Goal: Information Seeking & Learning: Learn about a topic

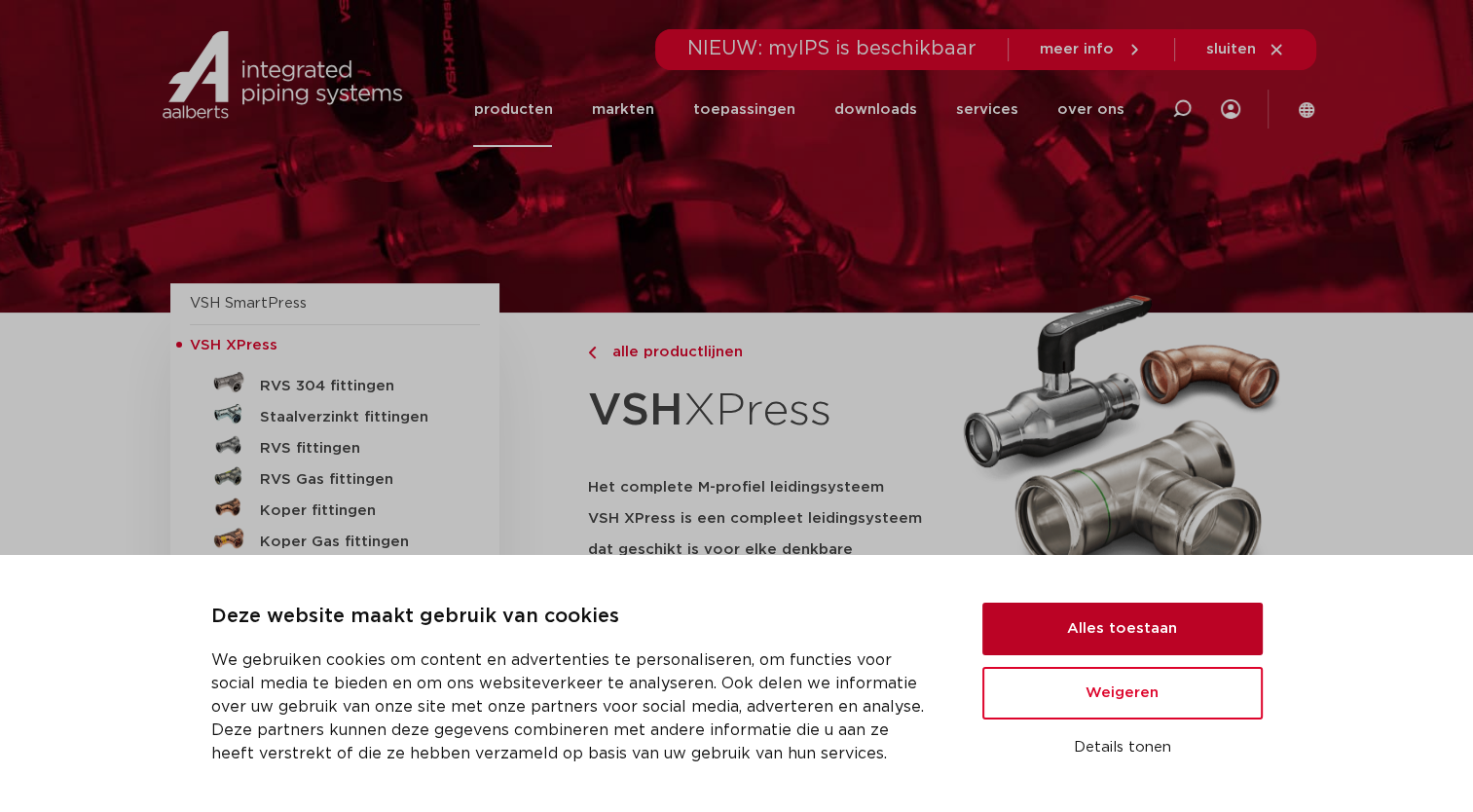
click at [1084, 629] on button "Alles toestaan" at bounding box center [1121, 629] width 280 height 53
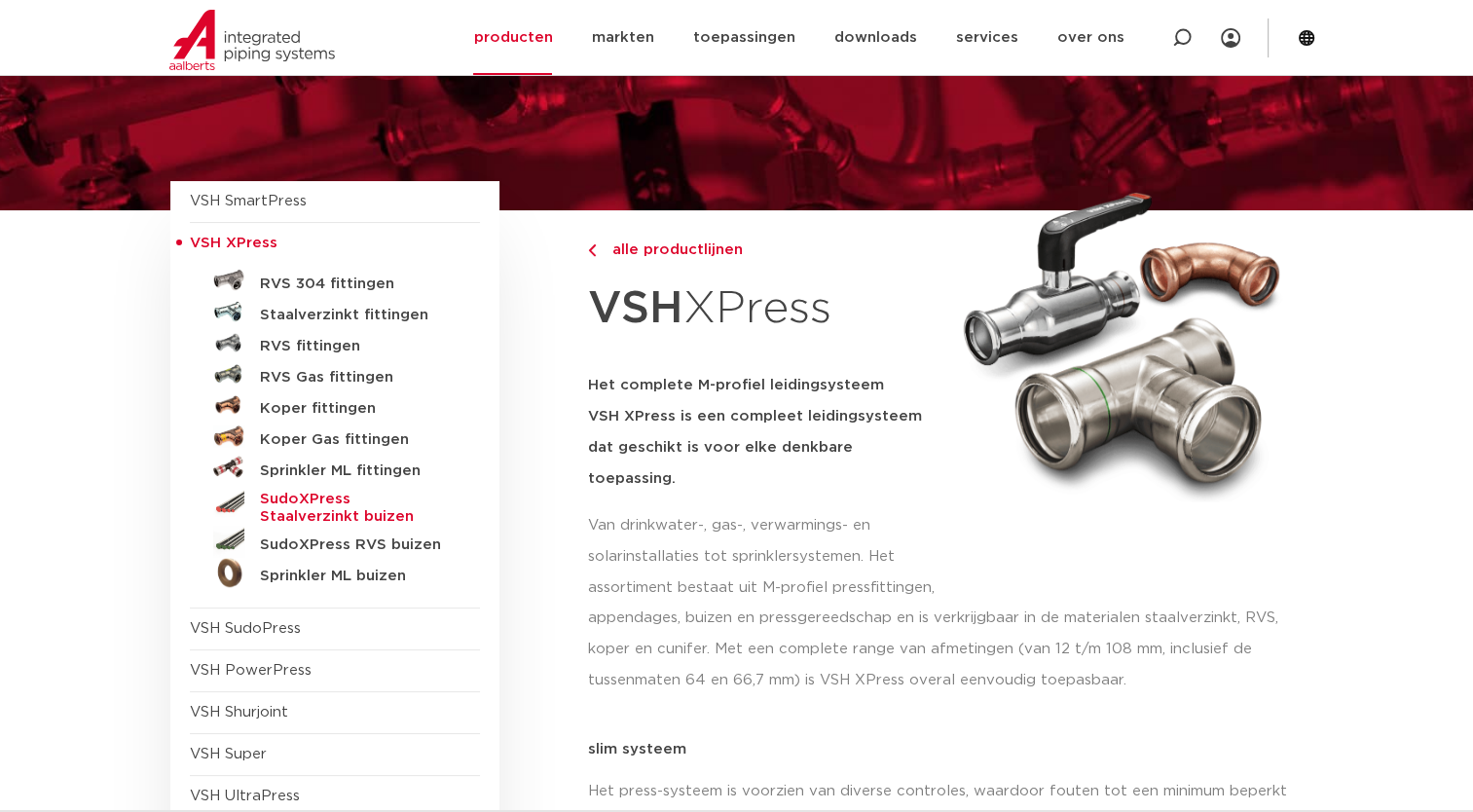
scroll to position [97, 0]
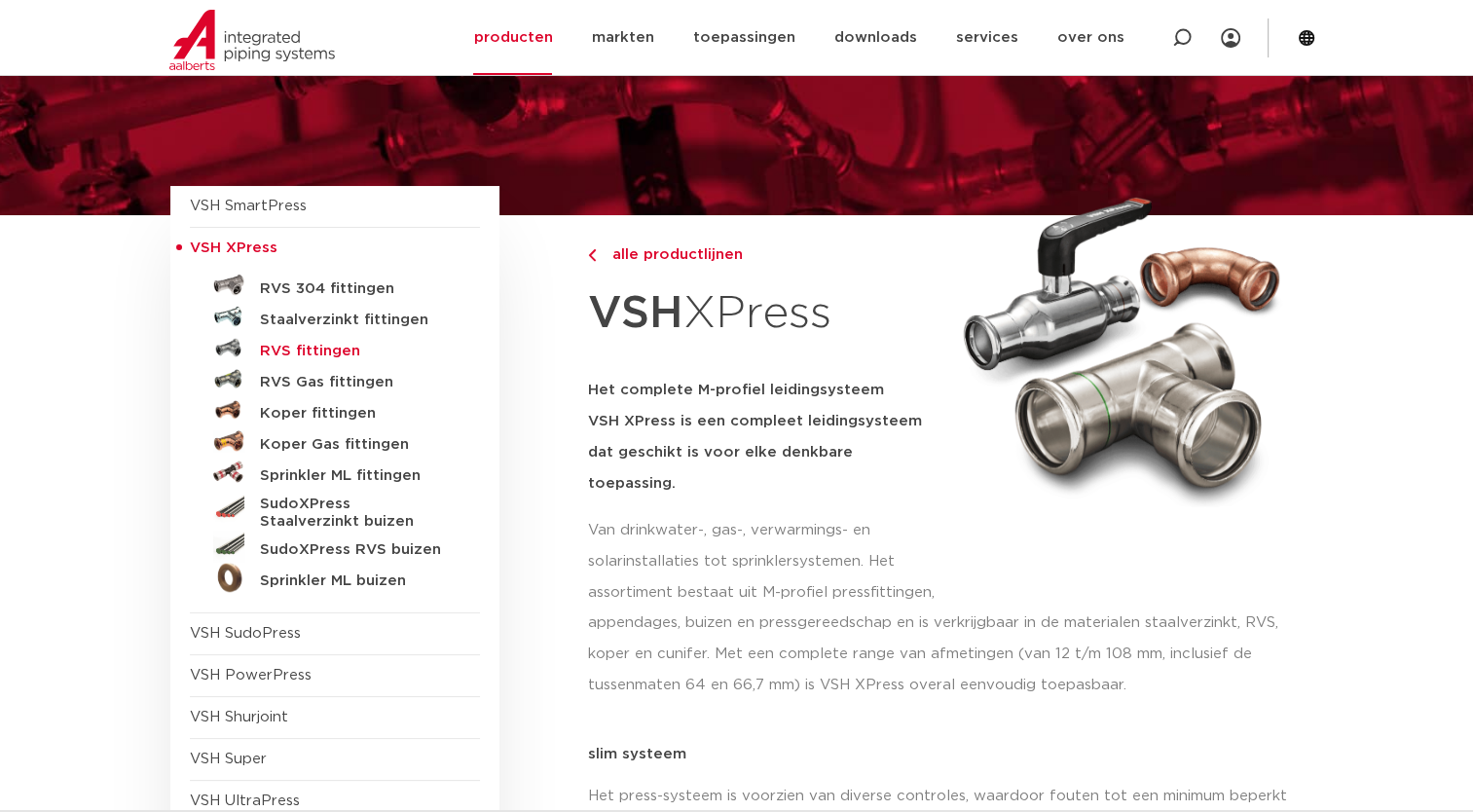
click at [309, 356] on h5 "RVS fittingen" at bounding box center [356, 352] width 192 height 18
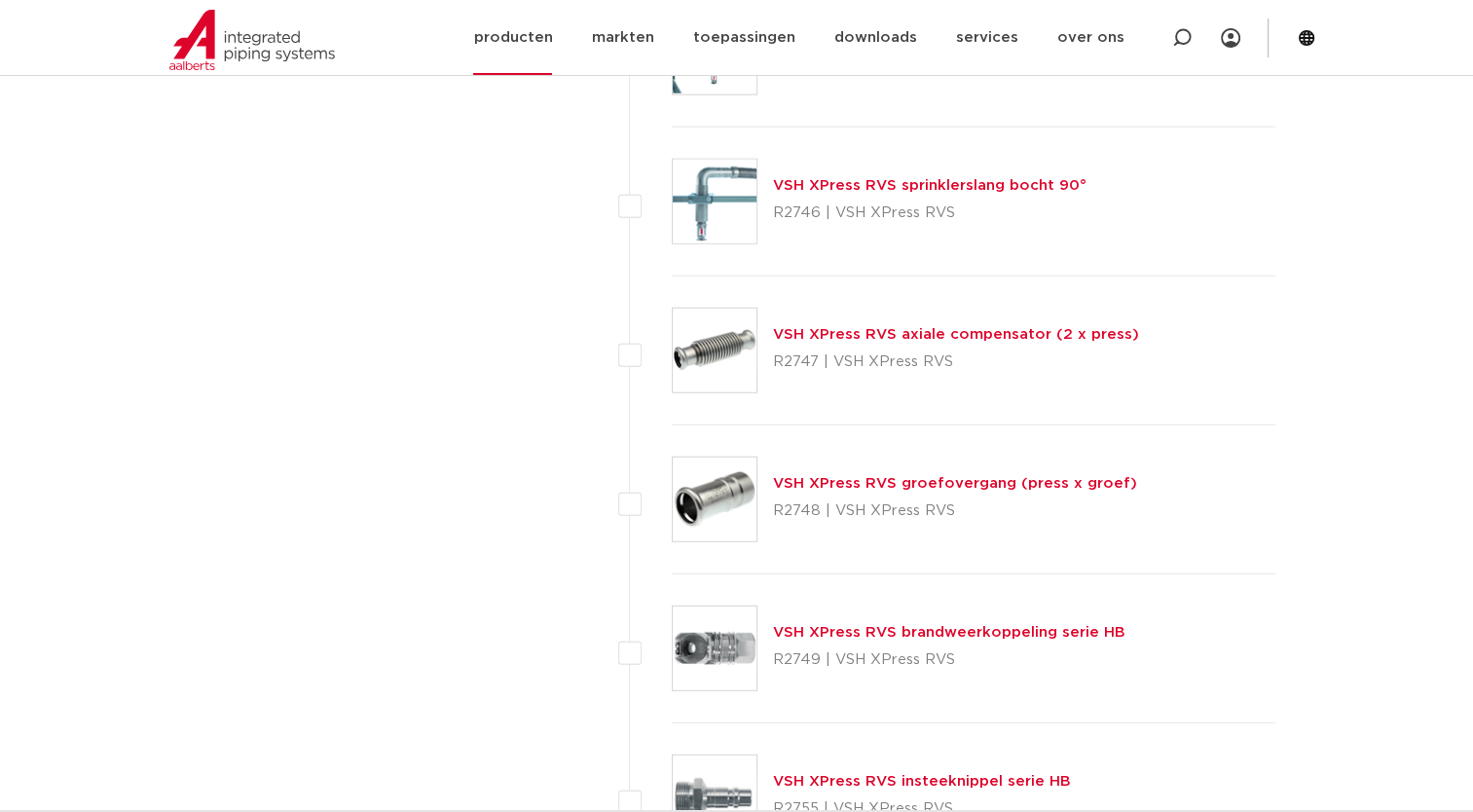
scroll to position [5061, 0]
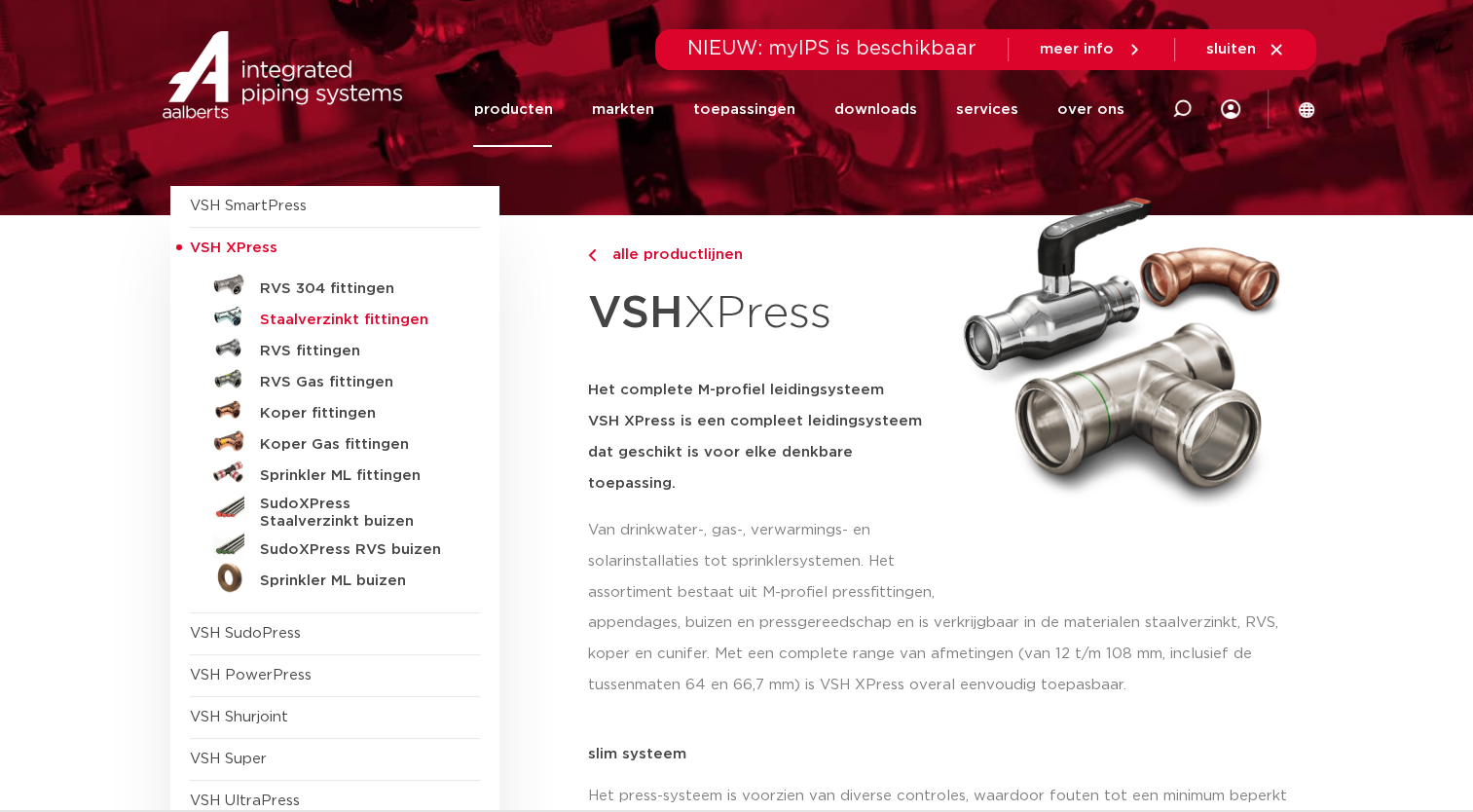
click at [337, 324] on h5 "Staalverzinkt fittingen" at bounding box center [356, 320] width 192 height 18
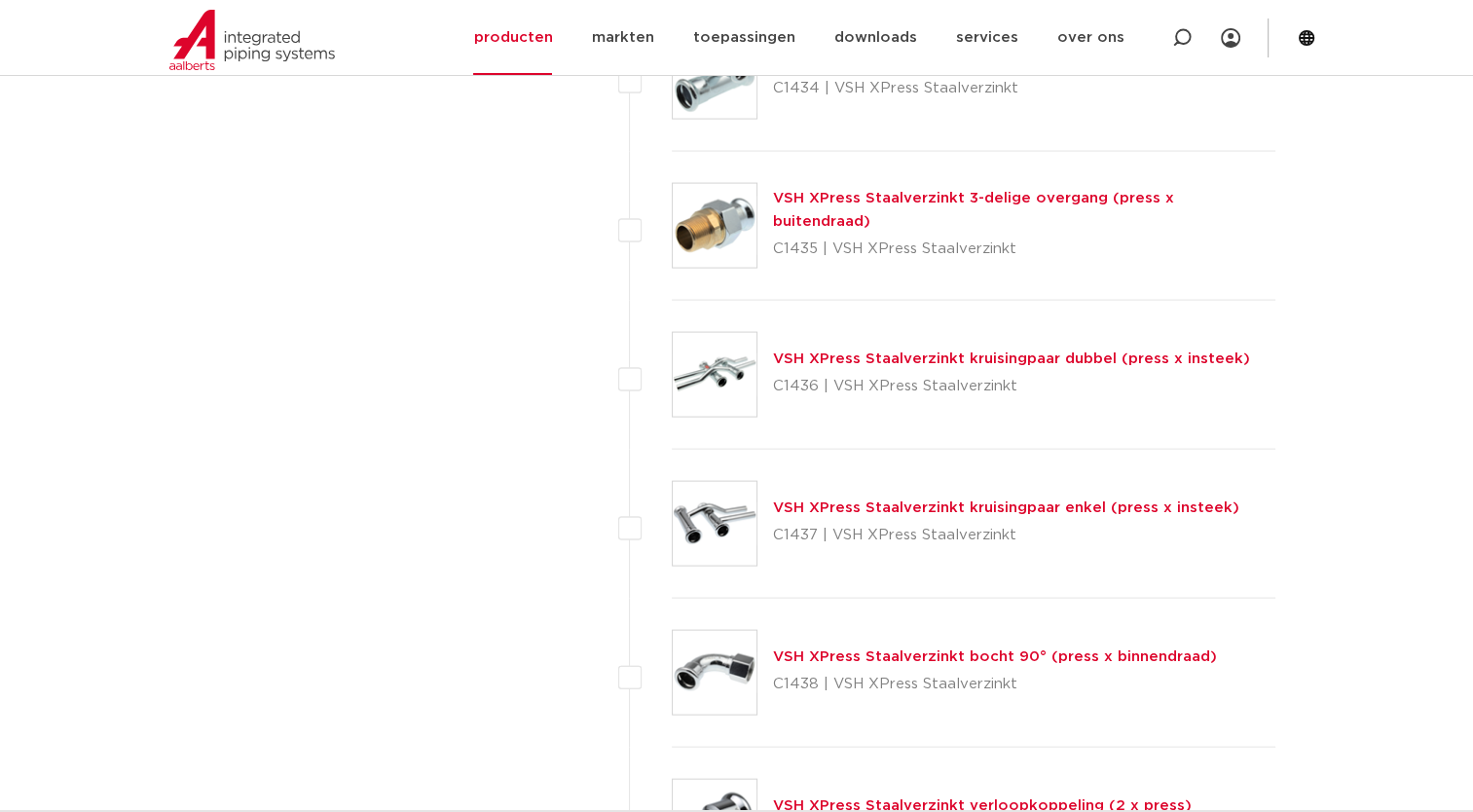
scroll to position [3990, 0]
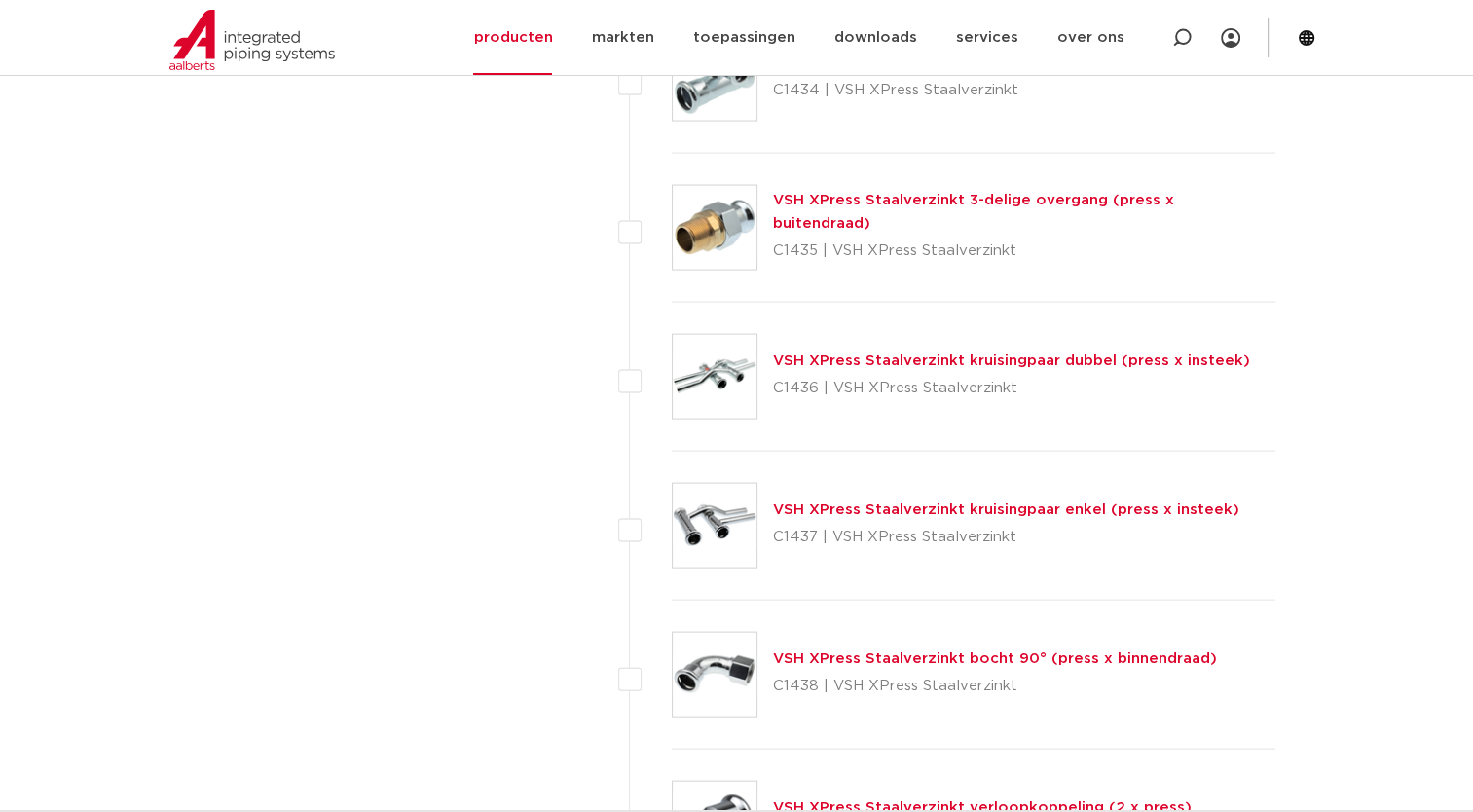
click at [847, 365] on div "VSH XPress Staalverzinkt kruisingpaar dubbel (press x insteek) C1436 | VSH XPre…" at bounding box center [1011, 377] width 477 height 55
click at [858, 512] on link "VSH XPress Staalverzinkt kruisingpaar enkel (press x insteek)" at bounding box center [1006, 509] width 466 height 15
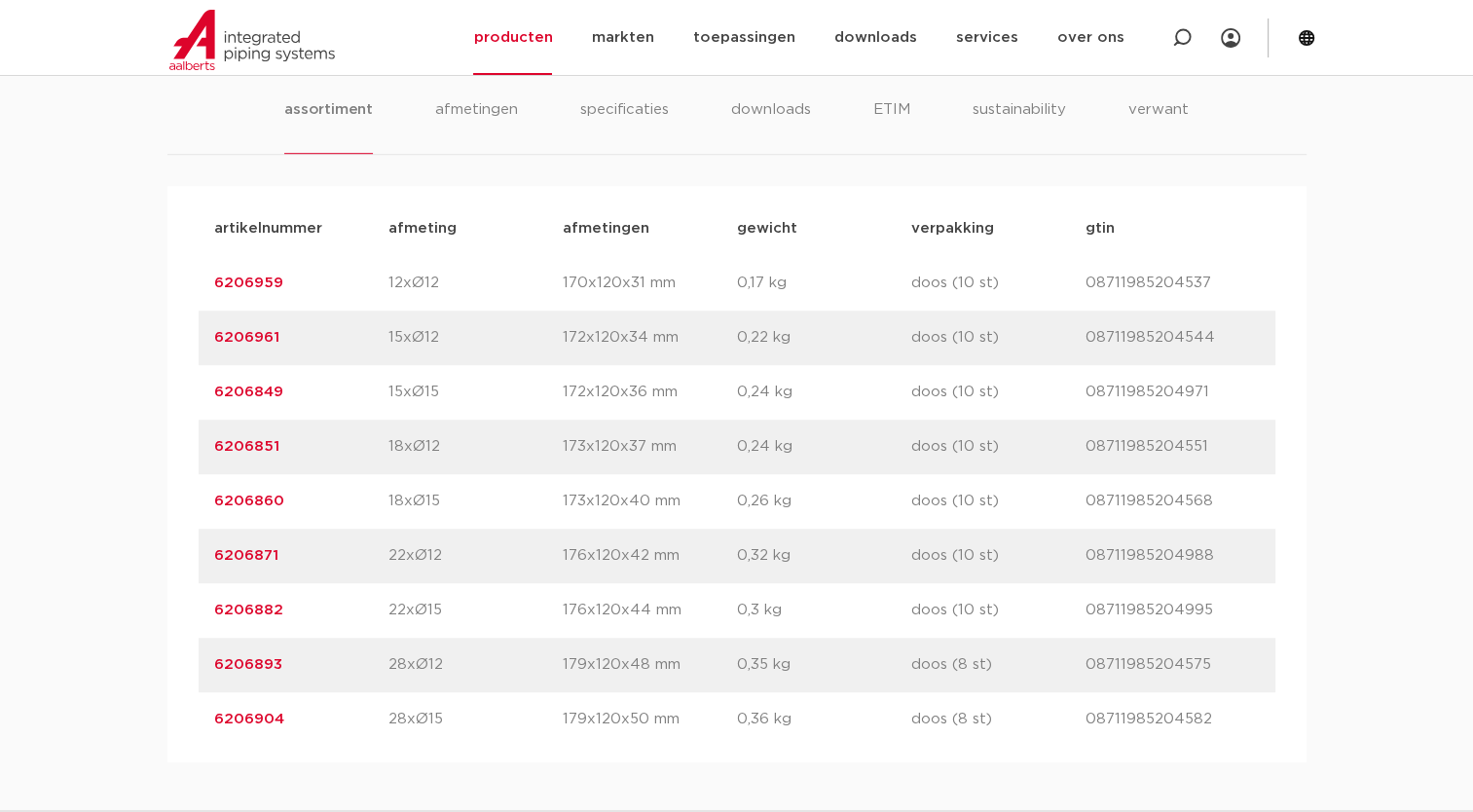
scroll to position [1242, 0]
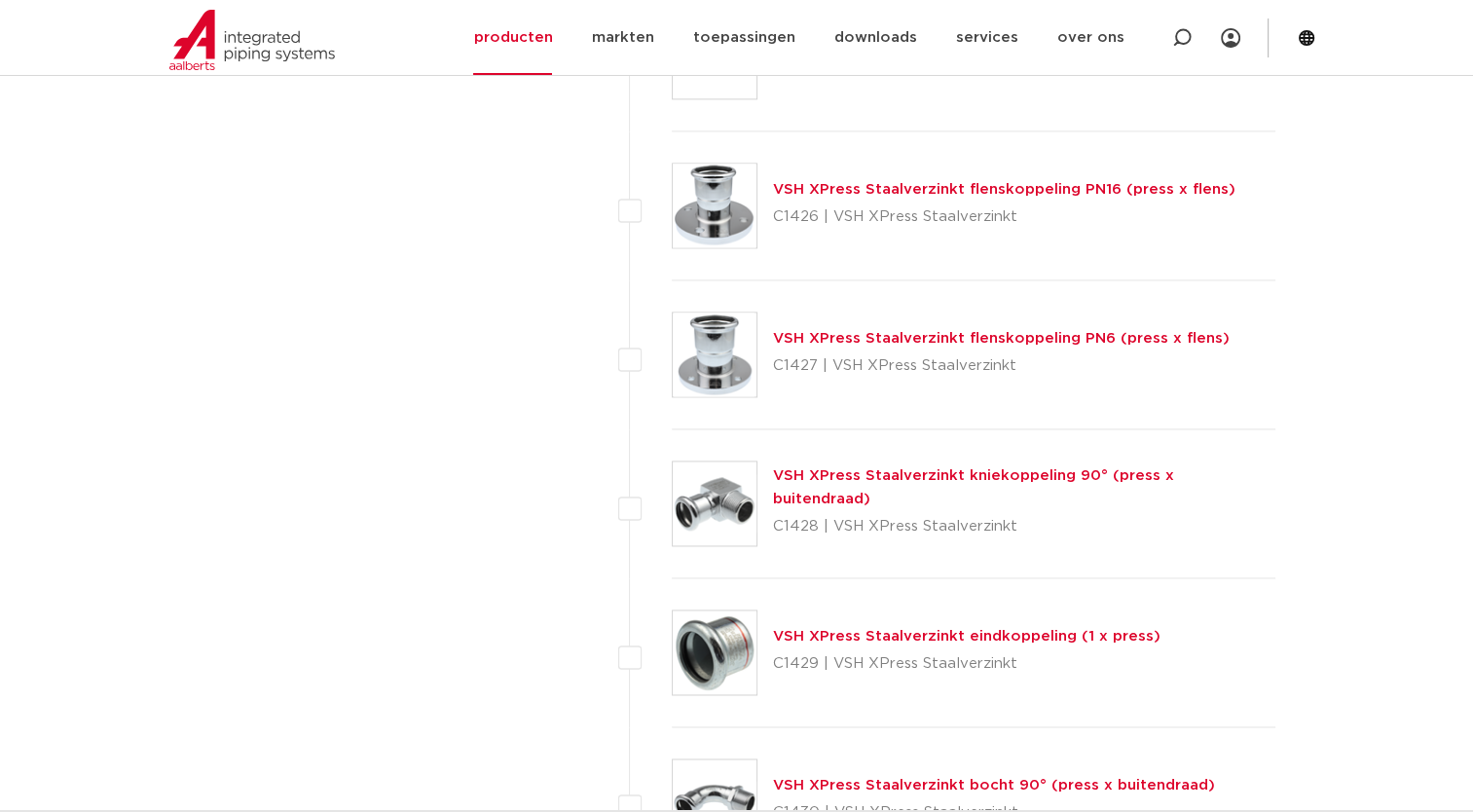
scroll to position [2823, 0]
